Goal: Transaction & Acquisition: Book appointment/travel/reservation

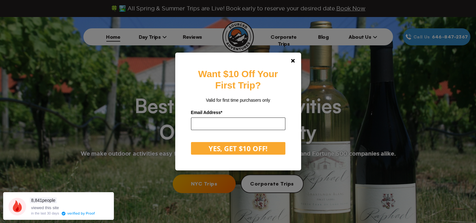
click at [219, 120] on input "email" at bounding box center [238, 123] width 94 height 13
type input "**********"
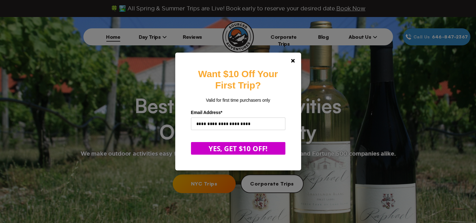
click at [224, 148] on button "YES, GET $10 OFF!" at bounding box center [238, 148] width 94 height 13
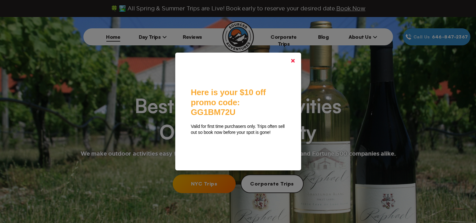
click at [293, 59] on icon at bounding box center [293, 61] width 4 height 4
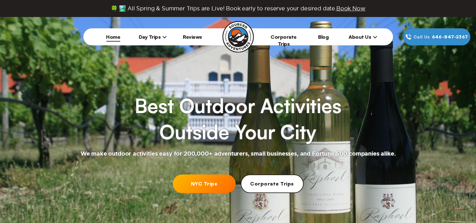
click at [164, 35] on icon at bounding box center [164, 37] width 4 height 4
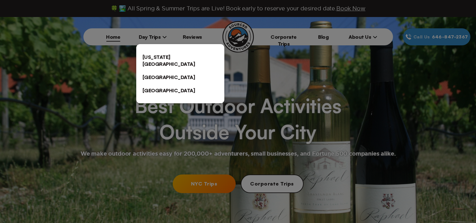
click at [158, 54] on link "[US_STATE][GEOGRAPHIC_DATA]" at bounding box center [180, 60] width 88 height 20
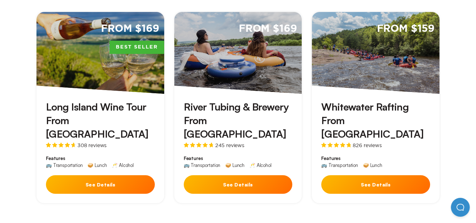
scroll to position [208, 0]
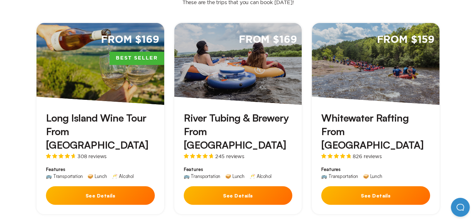
click at [80, 81] on div "From $169 Best Seller" at bounding box center [100, 64] width 128 height 82
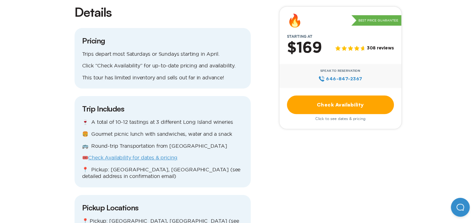
scroll to position [585, 0]
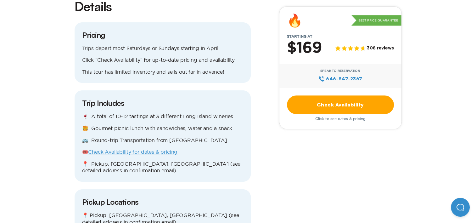
click at [122, 149] on link "Check Availability for dates & pricing" at bounding box center [132, 152] width 89 height 6
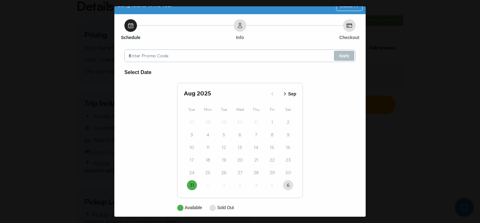
scroll to position [15, 0]
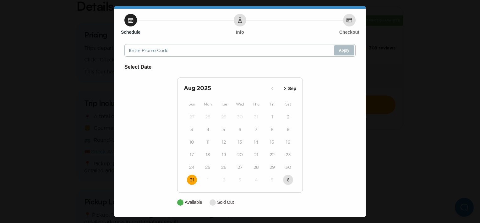
click at [190, 180] on time "31" at bounding box center [192, 179] width 4 height 6
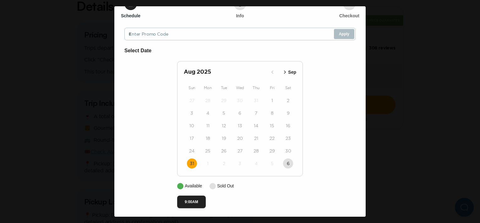
scroll to position [34, 0]
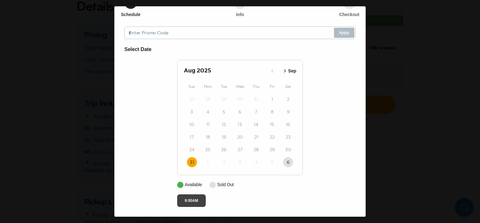
click at [193, 200] on button "9:00AM" at bounding box center [191, 200] width 29 height 13
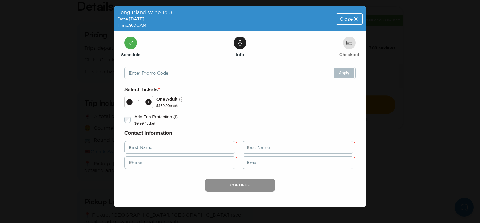
scroll to position [0, 0]
click at [356, 18] on icon at bounding box center [356, 19] width 6 height 6
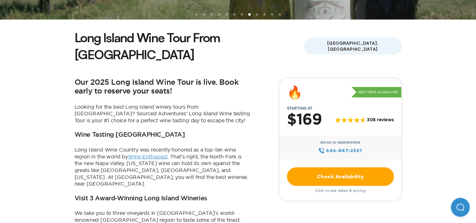
scroll to position [79, 0]
